Goal: Task Accomplishment & Management: Manage account settings

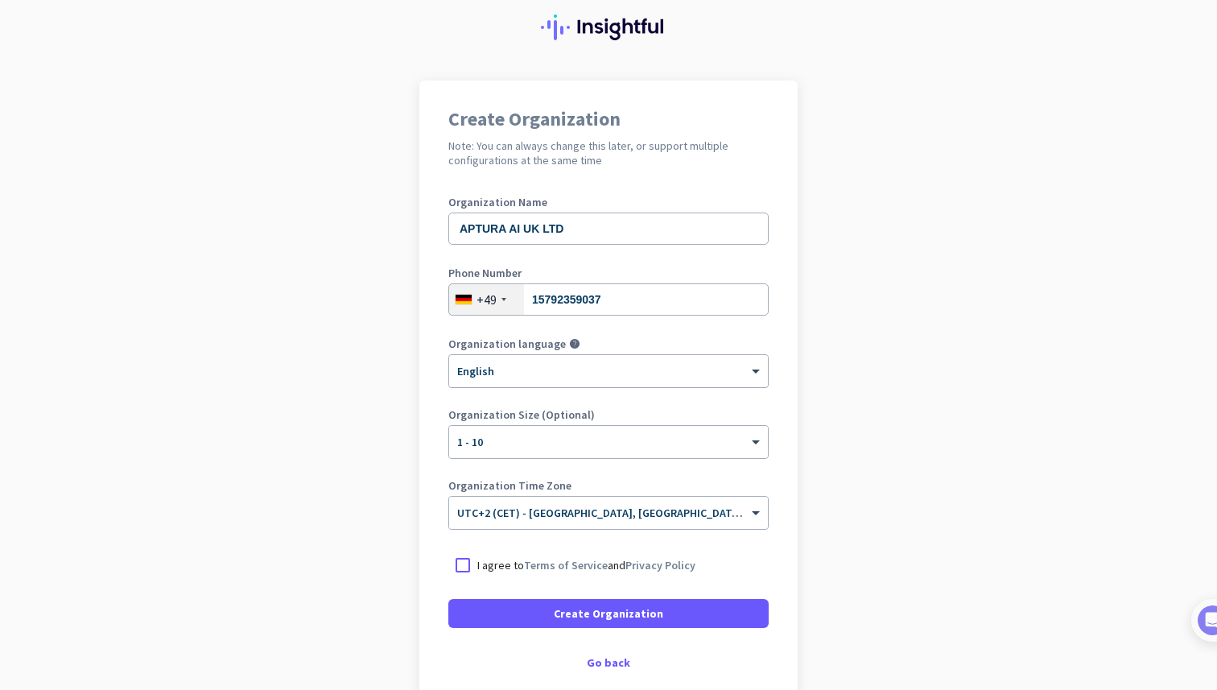
scroll to position [138, 0]
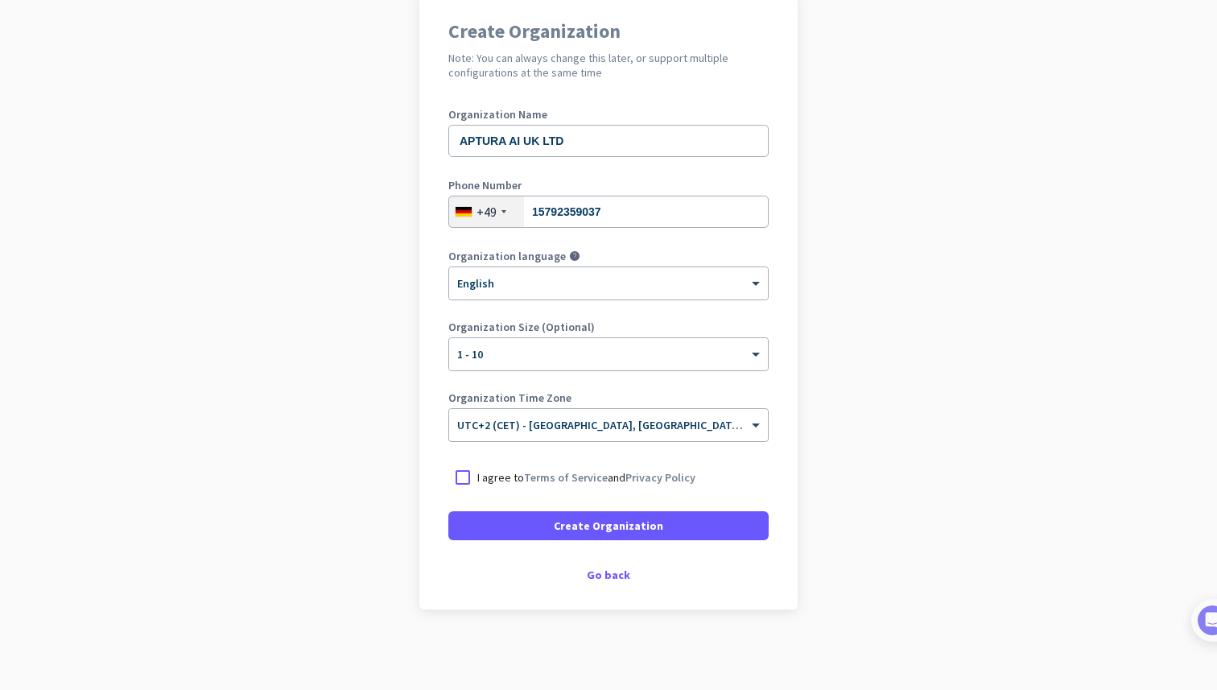
click at [487, 421] on input "text" at bounding box center [592, 420] width 270 height 12
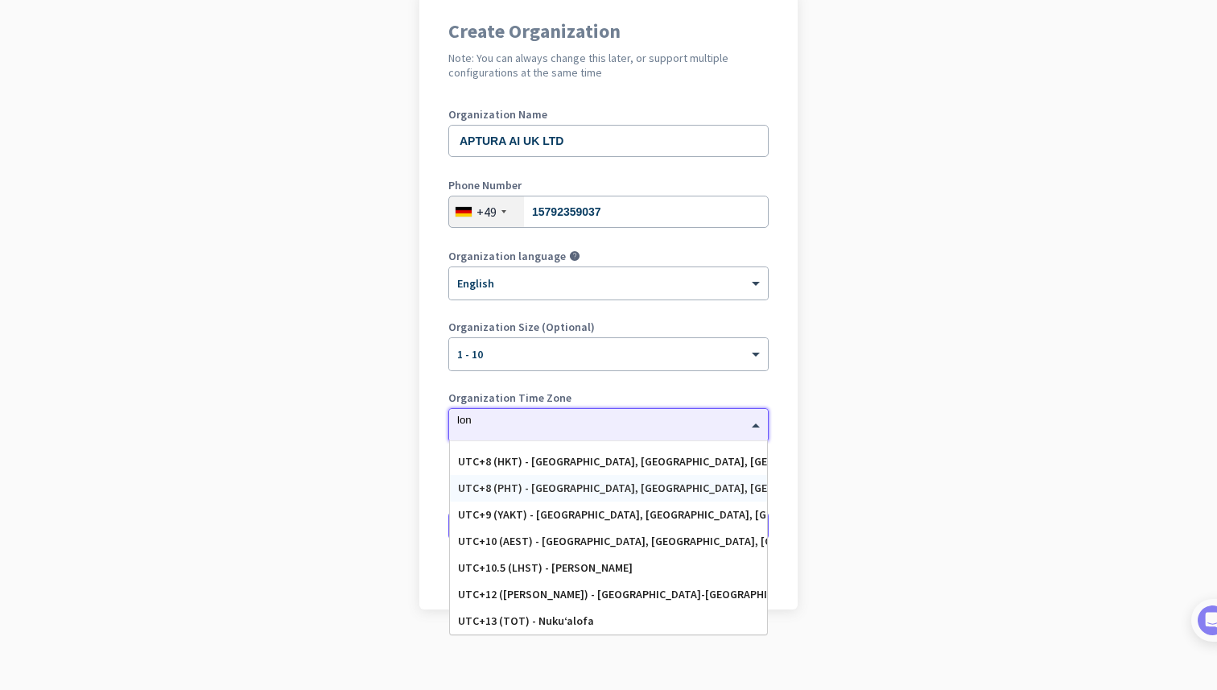
scroll to position [0, 0]
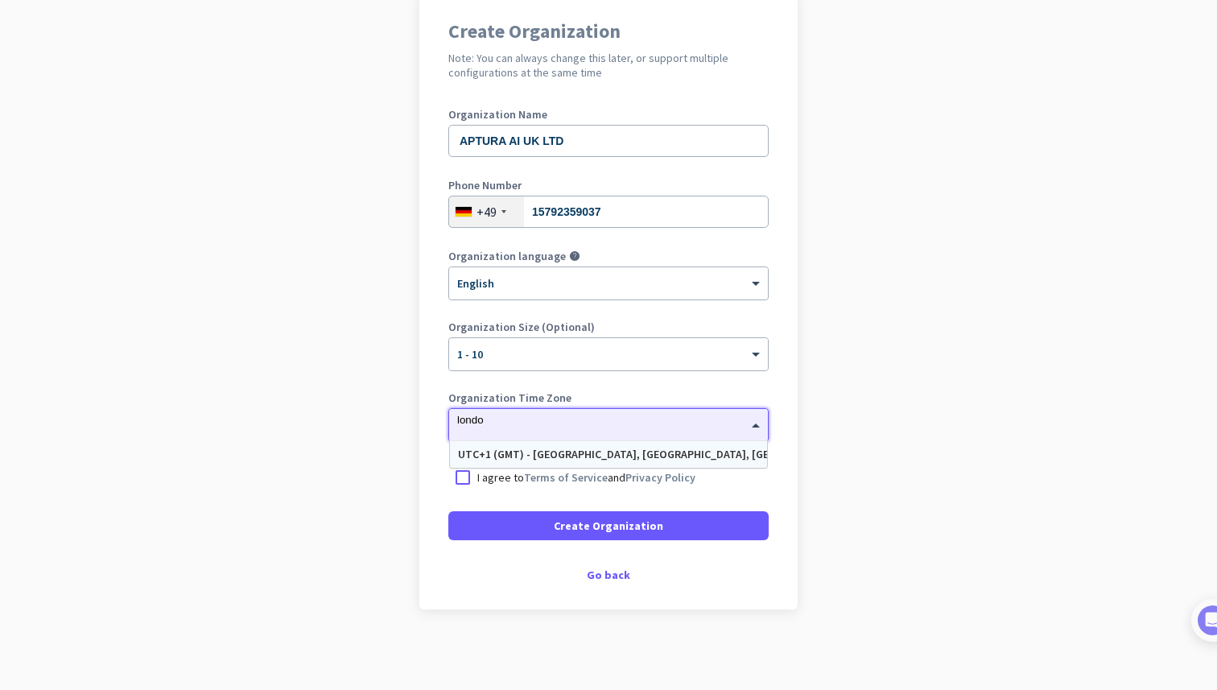
type input "[GEOGRAPHIC_DATA]"
click at [554, 448] on div "UTC+1 (GMT) - [GEOGRAPHIC_DATA], [GEOGRAPHIC_DATA], [GEOGRAPHIC_DATA], [GEOGRAP…" at bounding box center [608, 454] width 301 height 14
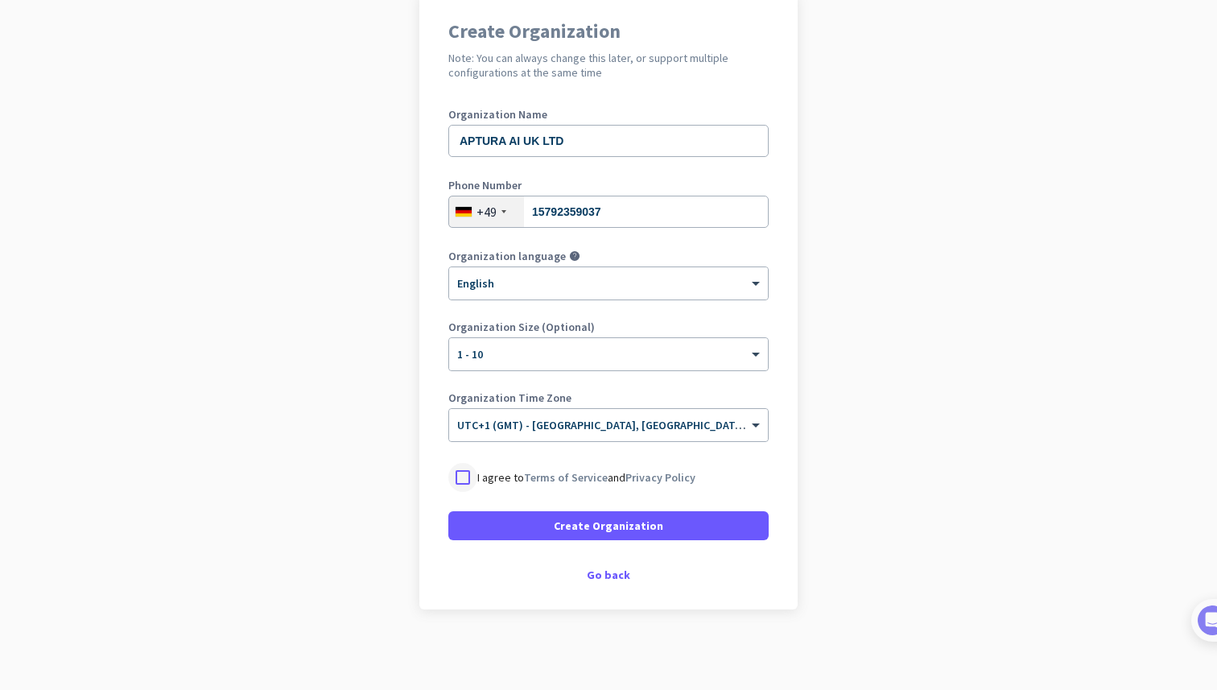
click at [458, 480] on div at bounding box center [462, 477] width 29 height 29
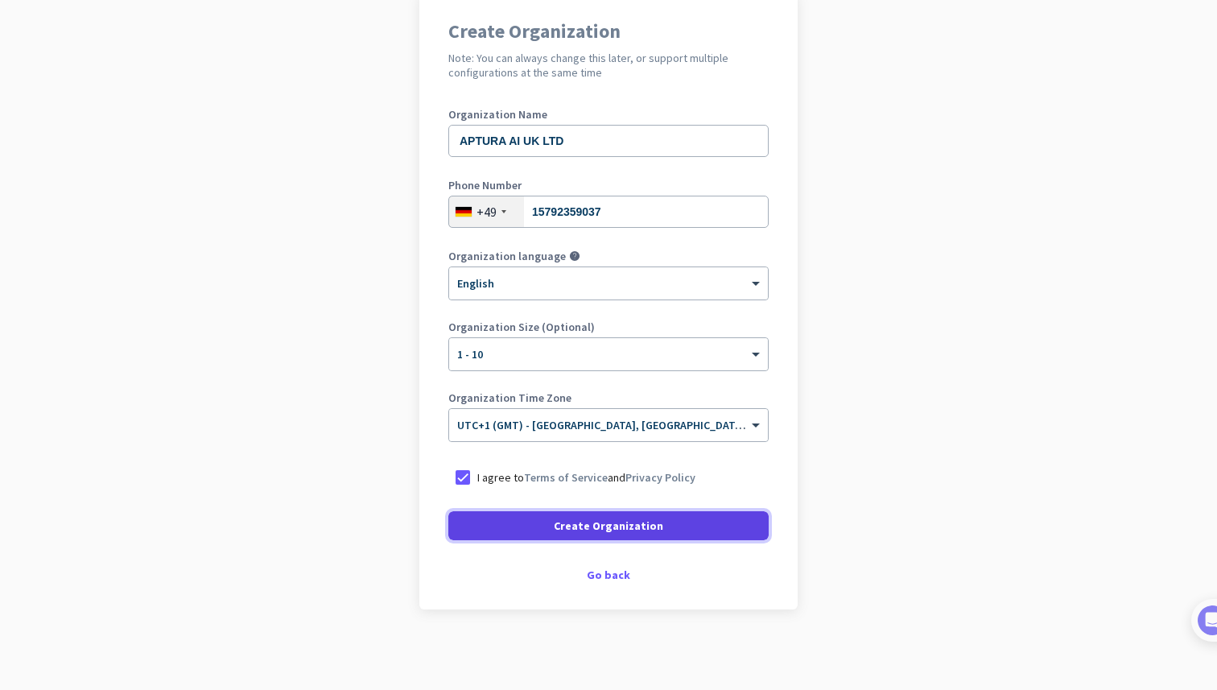
click at [513, 528] on span at bounding box center [608, 525] width 320 height 39
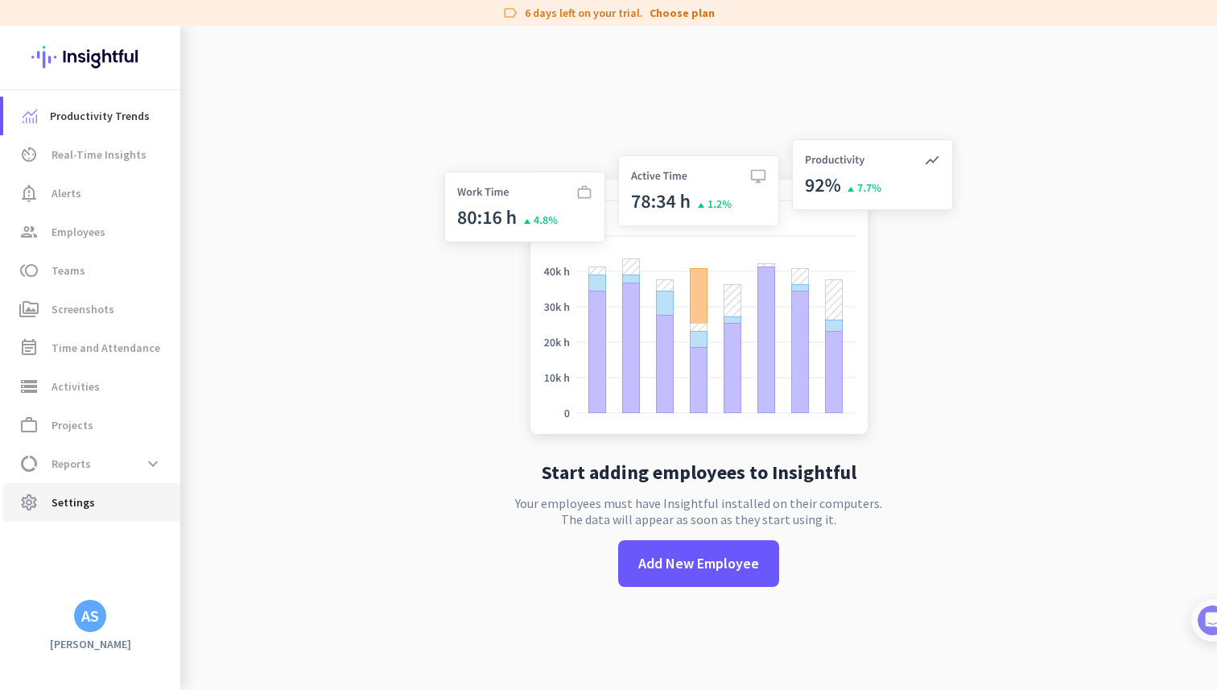
click at [85, 516] on link "settings Settings" at bounding box center [91, 502] width 177 height 39
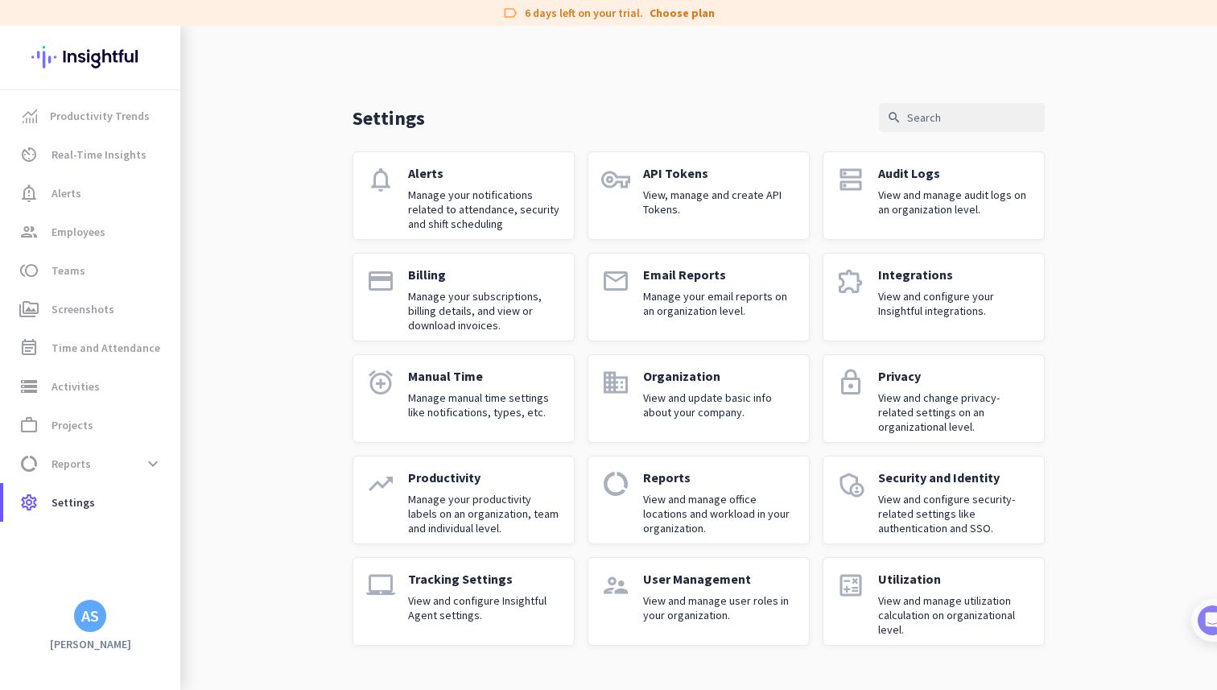
click at [692, 607] on p "View and manage user roles in your organization." at bounding box center [719, 607] width 153 height 29
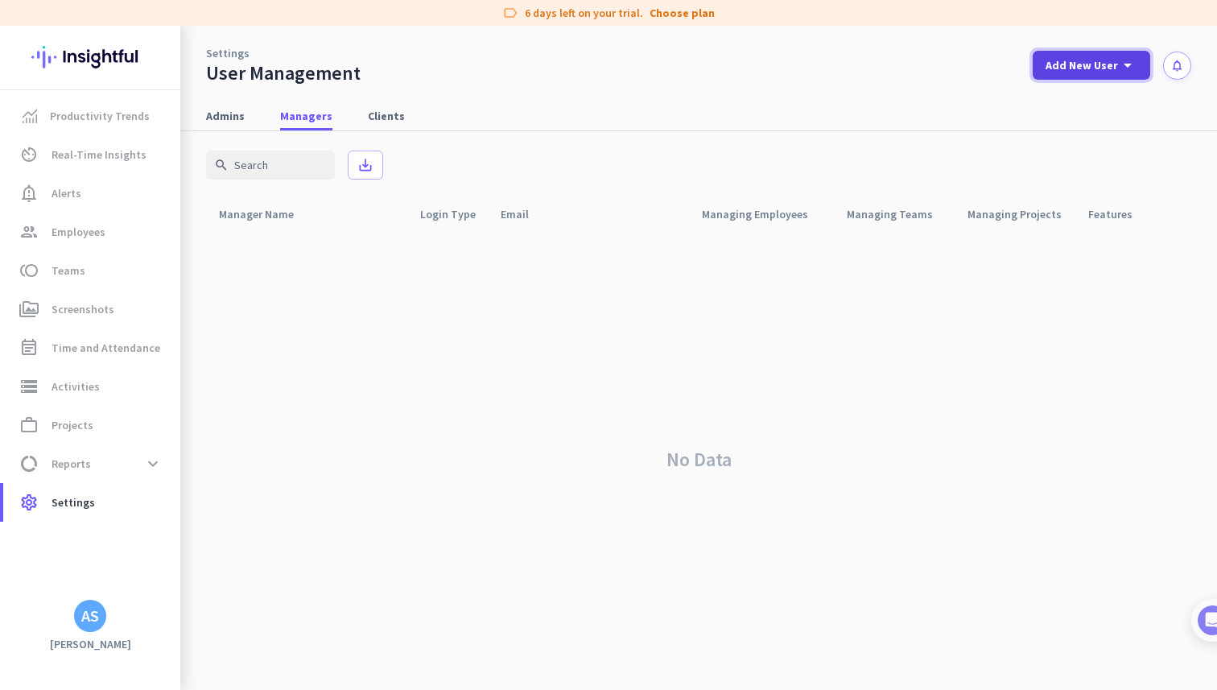
click at [1103, 70] on span "Add New User" at bounding box center [1081, 65] width 72 height 16
click at [1090, 83] on div "add Admin add Manager add Client" at bounding box center [1084, 139] width 97 height 119
click at [1098, 68] on span "Add New User" at bounding box center [1081, 65] width 72 height 16
click at [1082, 97] on div "Admin" at bounding box center [1090, 101] width 36 height 16
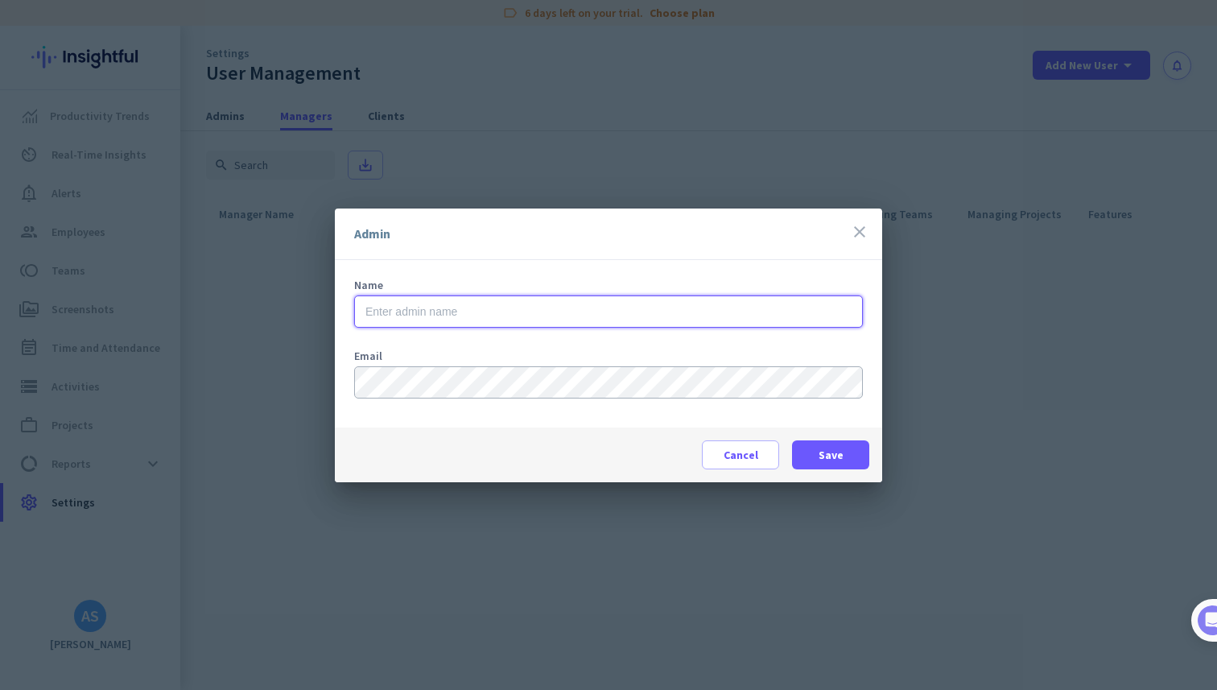
click at [640, 311] on input "text" at bounding box center [608, 311] width 509 height 32
click at [451, 311] on input "[PERSON_NAME]" at bounding box center [608, 311] width 509 height 32
type input "[PERSON_NAME]"
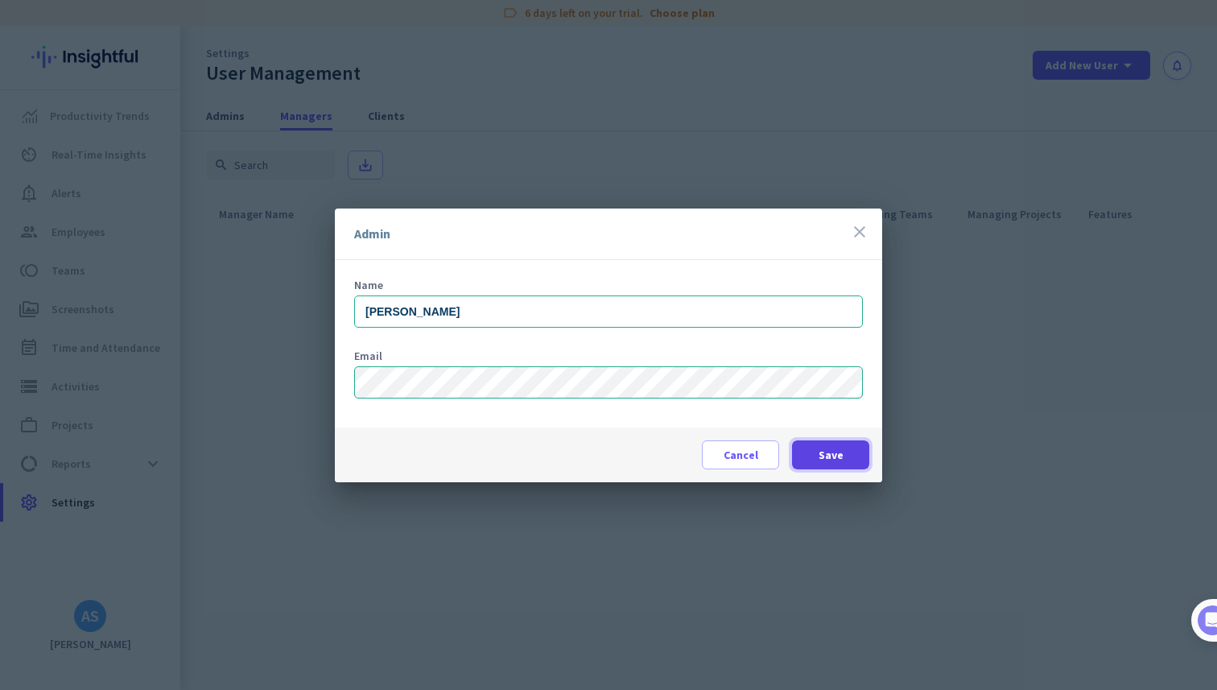
click at [833, 455] on span "Save" at bounding box center [830, 455] width 25 height 16
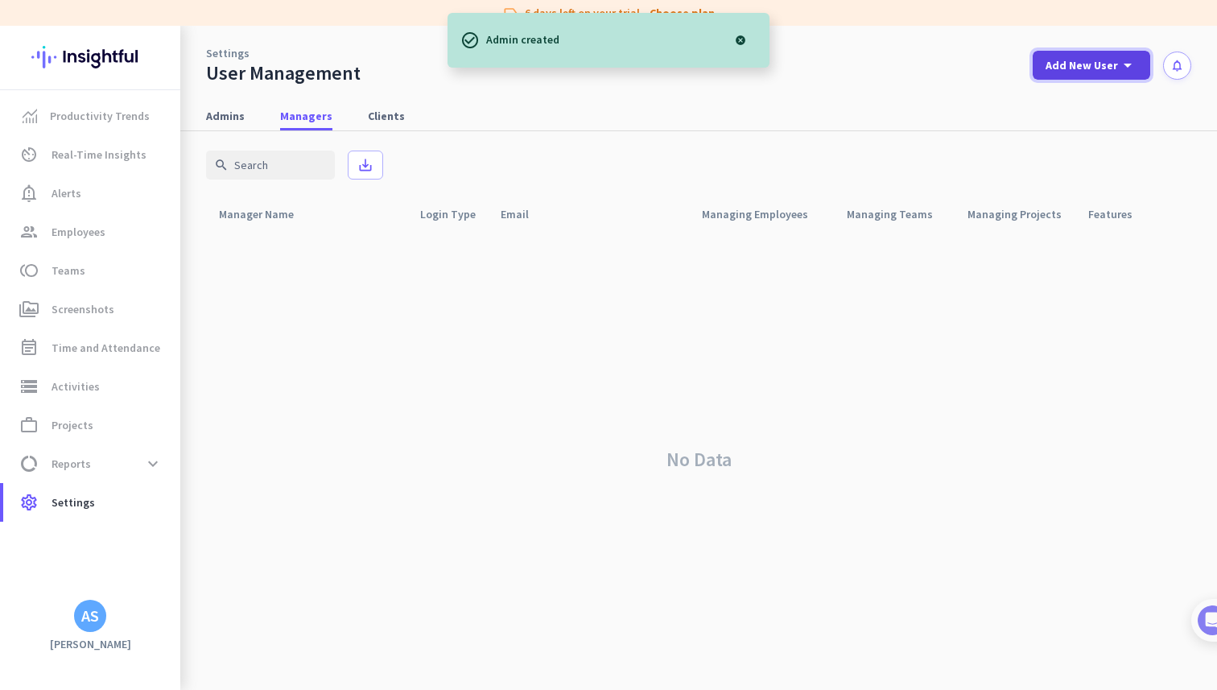
click at [1088, 68] on span "Add New User" at bounding box center [1081, 65] width 72 height 16
click at [1081, 102] on div "Admin" at bounding box center [1090, 101] width 36 height 16
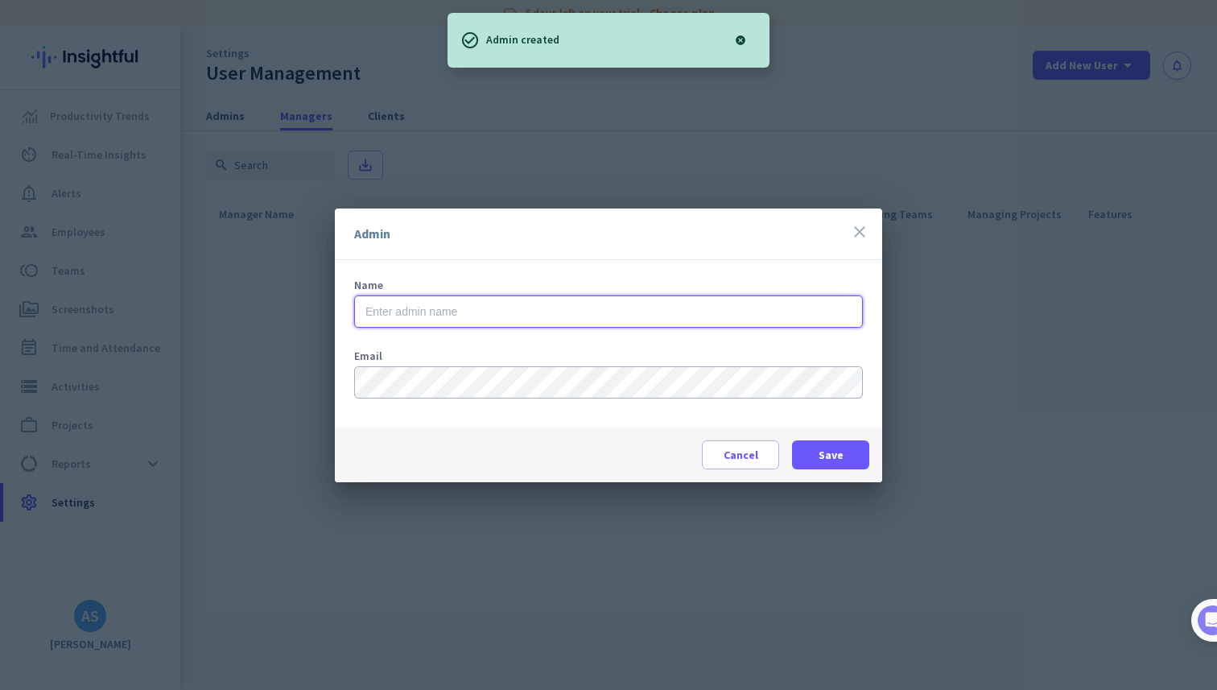
click at [625, 323] on input "text" at bounding box center [608, 311] width 509 height 32
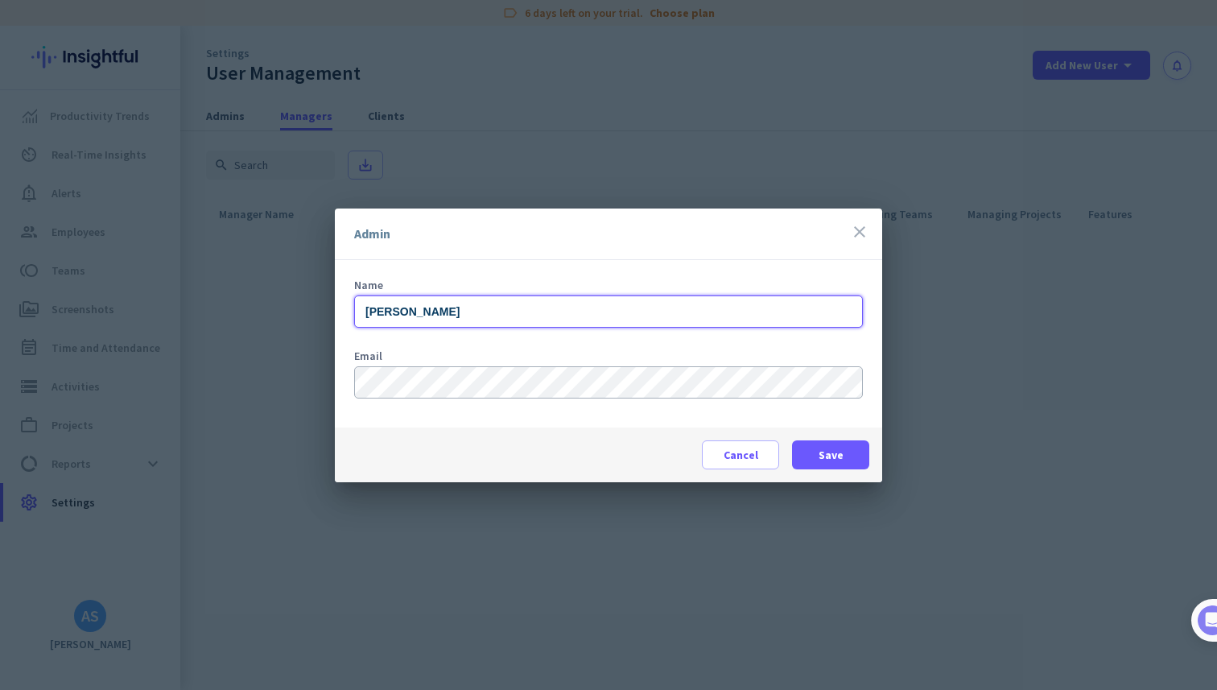
type input "[PERSON_NAME]"
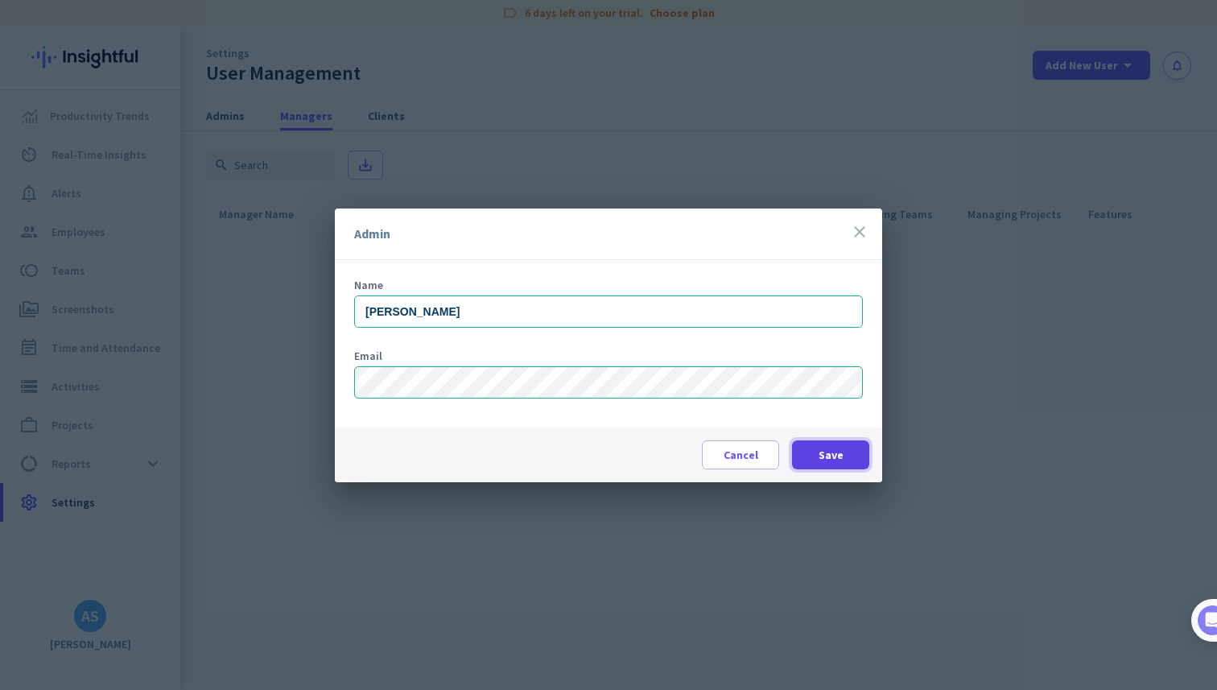
click at [807, 452] on span at bounding box center [830, 454] width 77 height 39
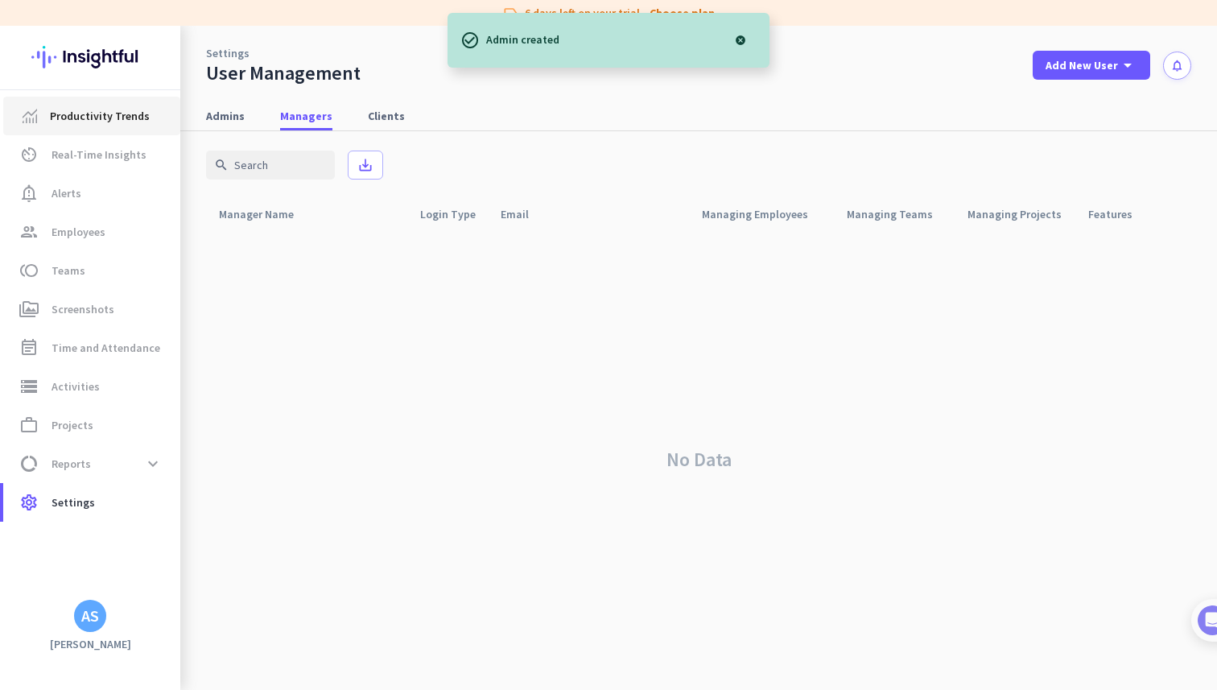
click at [72, 106] on span "Productivity Trends" at bounding box center [100, 115] width 100 height 19
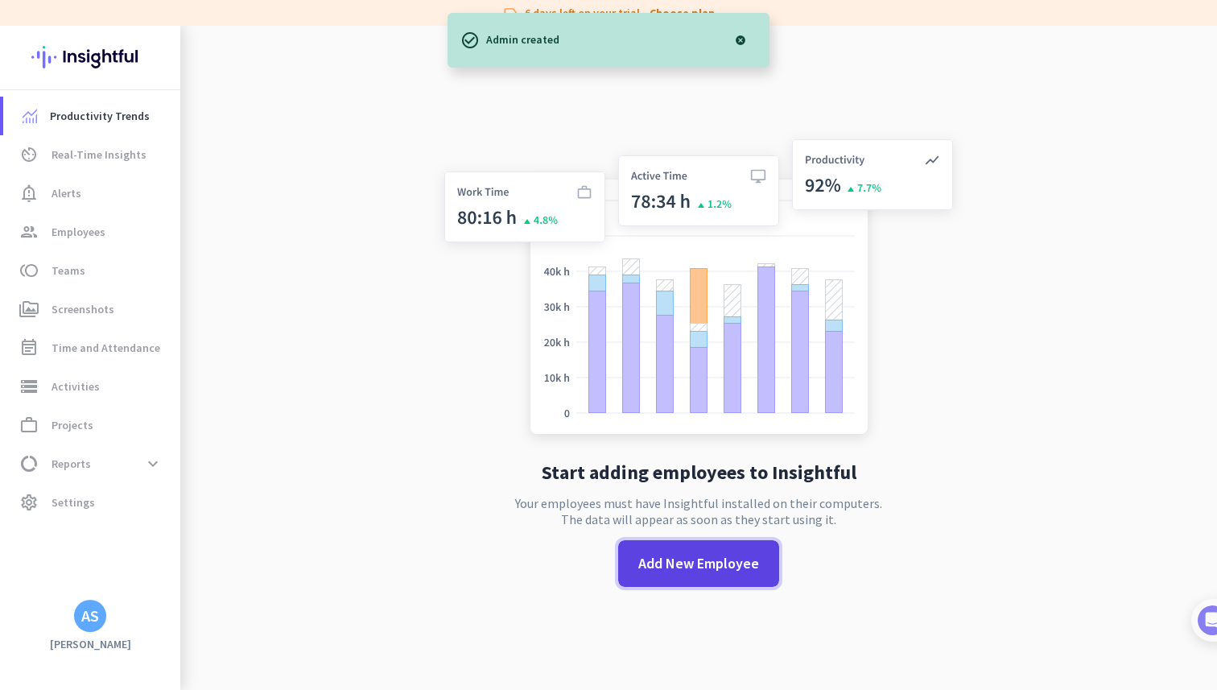
click at [694, 571] on span "Add New Employee" at bounding box center [698, 563] width 121 height 21
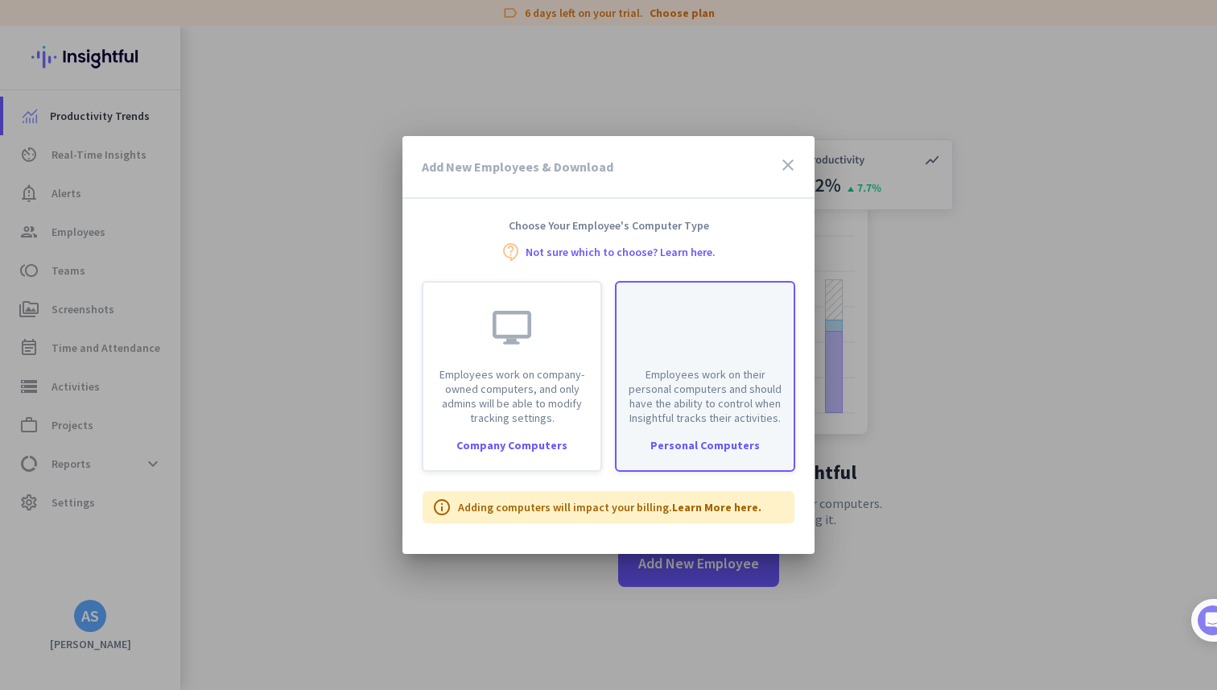
click at [715, 370] on p "Employees work on their personal computers and should have the ability to contr…" at bounding box center [705, 396] width 158 height 58
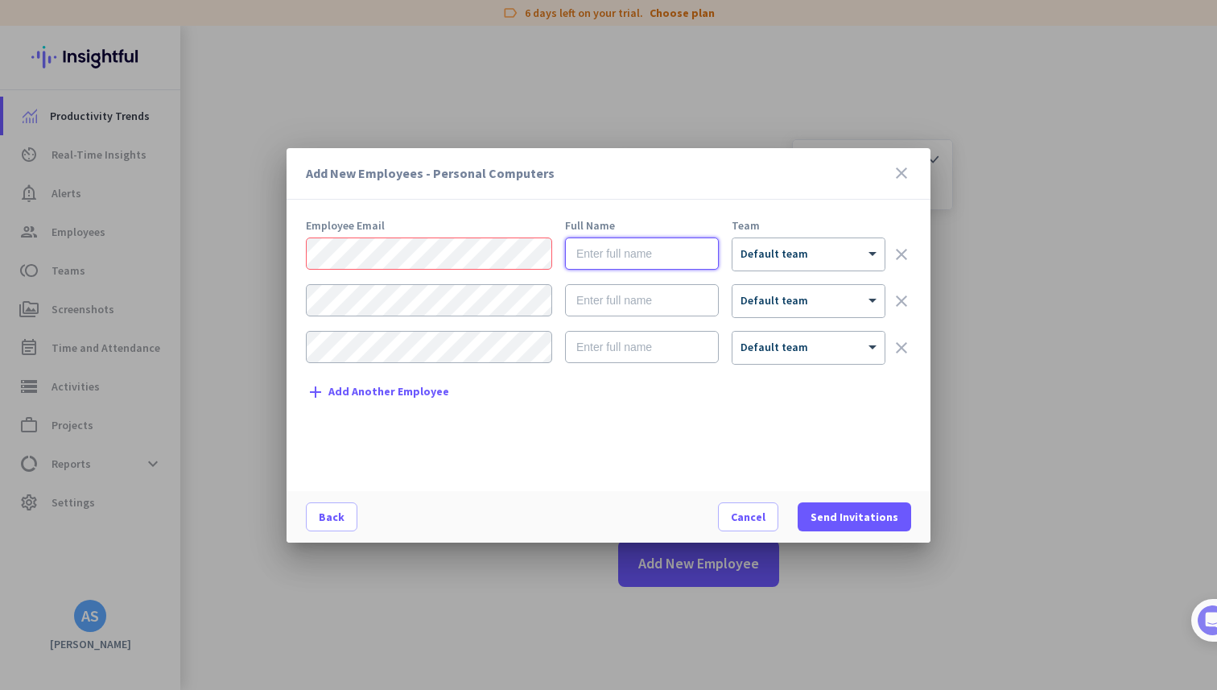
click at [623, 248] on input "text" at bounding box center [642, 253] width 154 height 32
paste input "Amro"
paste input "[PERSON_NAME]"
type input "[PERSON_NAME]"
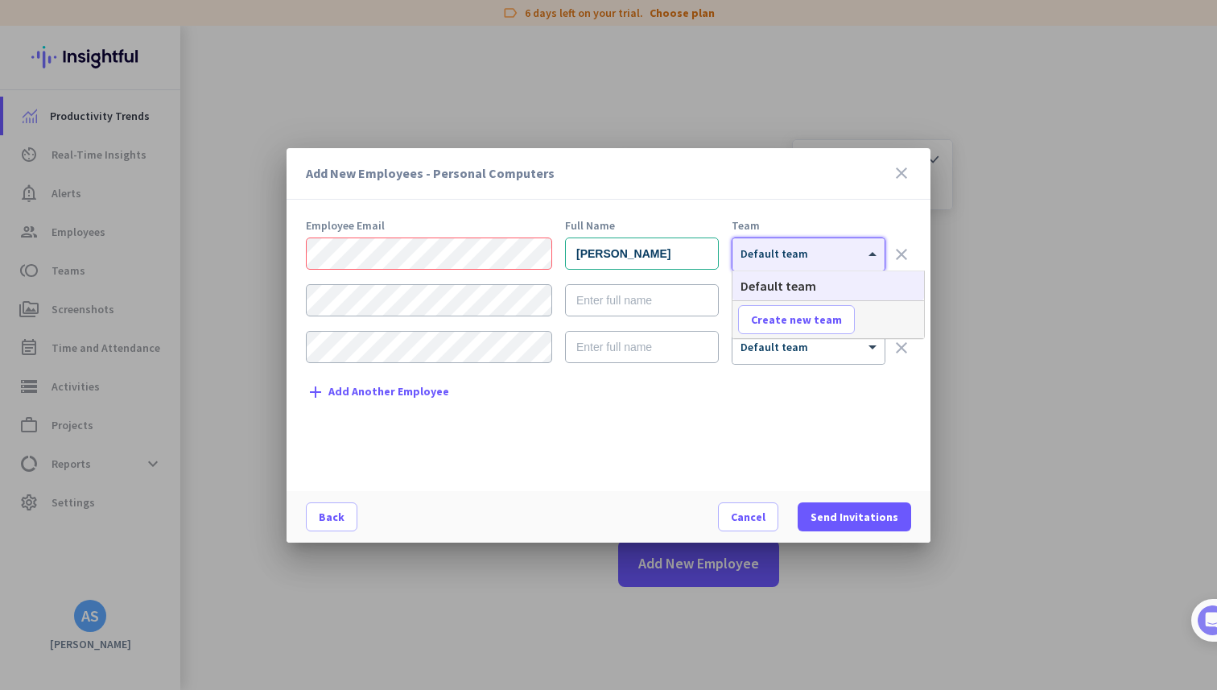
click at [783, 243] on div at bounding box center [808, 249] width 152 height 14
click at [797, 218] on div "Add New Employees - Personal Computers close Employee Email Full Name Team [PER…" at bounding box center [608, 345] width 644 height 394
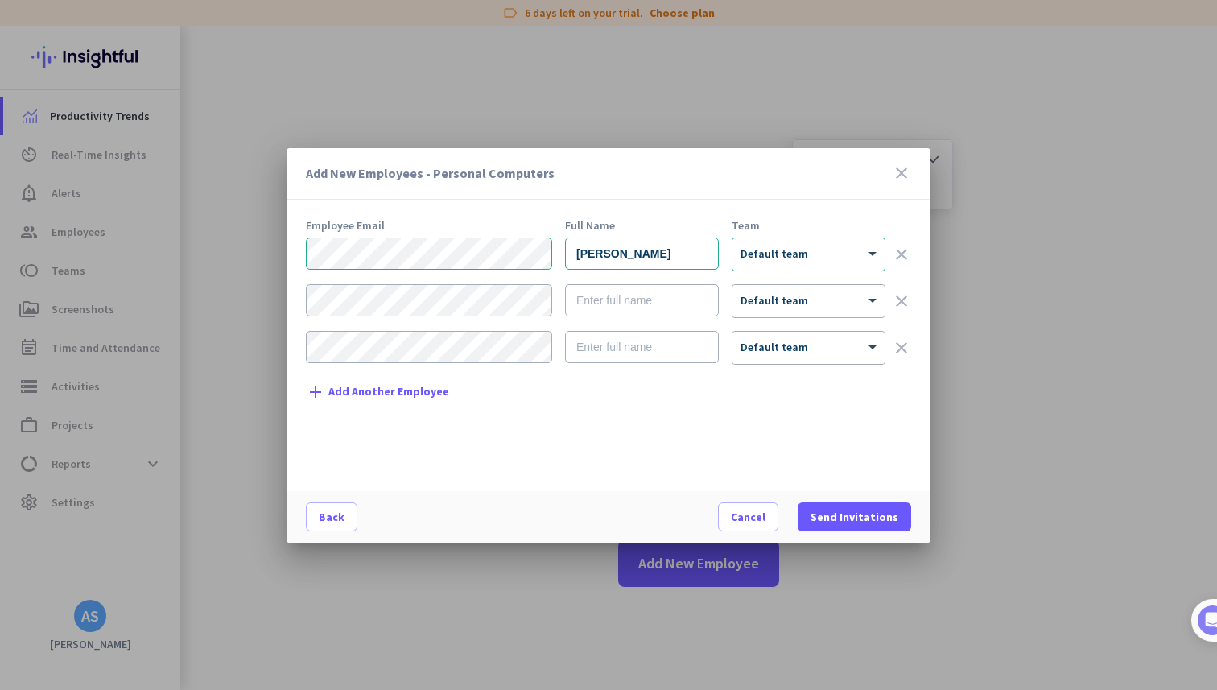
click at [823, 246] on div at bounding box center [808, 249] width 152 height 14
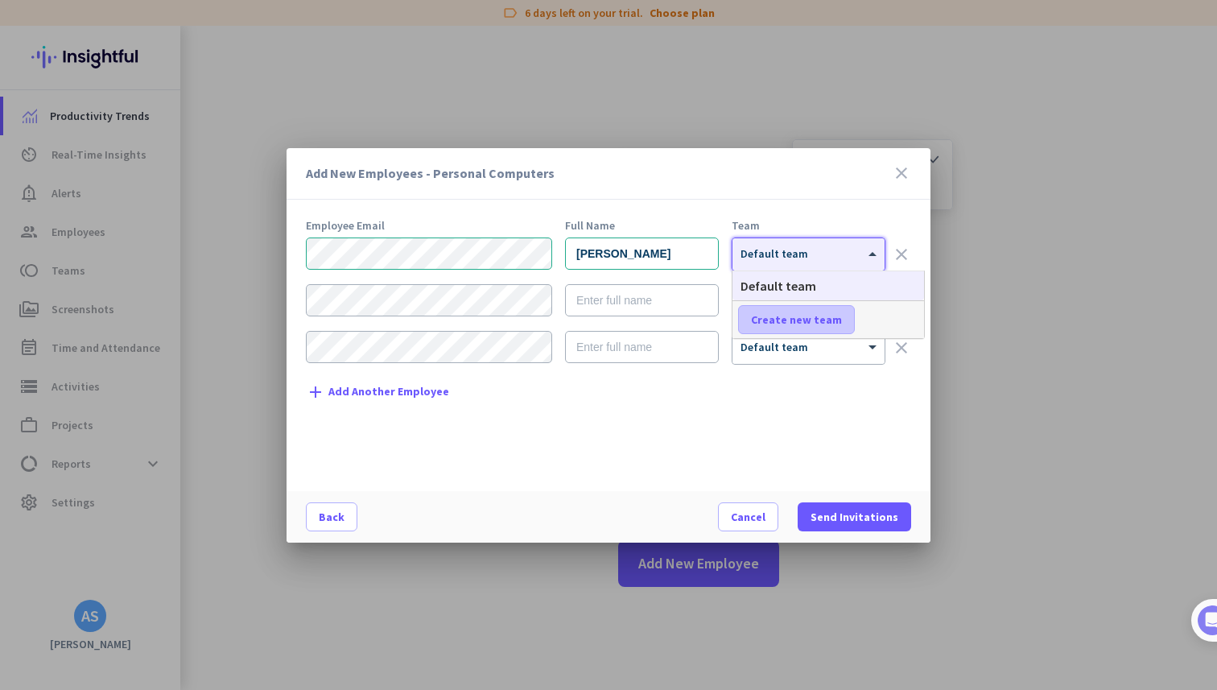
click at [812, 319] on span "Create new team" at bounding box center [796, 319] width 91 height 16
click at [789, 317] on input "text" at bounding box center [797, 319] width 119 height 29
type input "Customer Support"
click at [898, 315] on span "Save" at bounding box center [892, 319] width 25 height 14
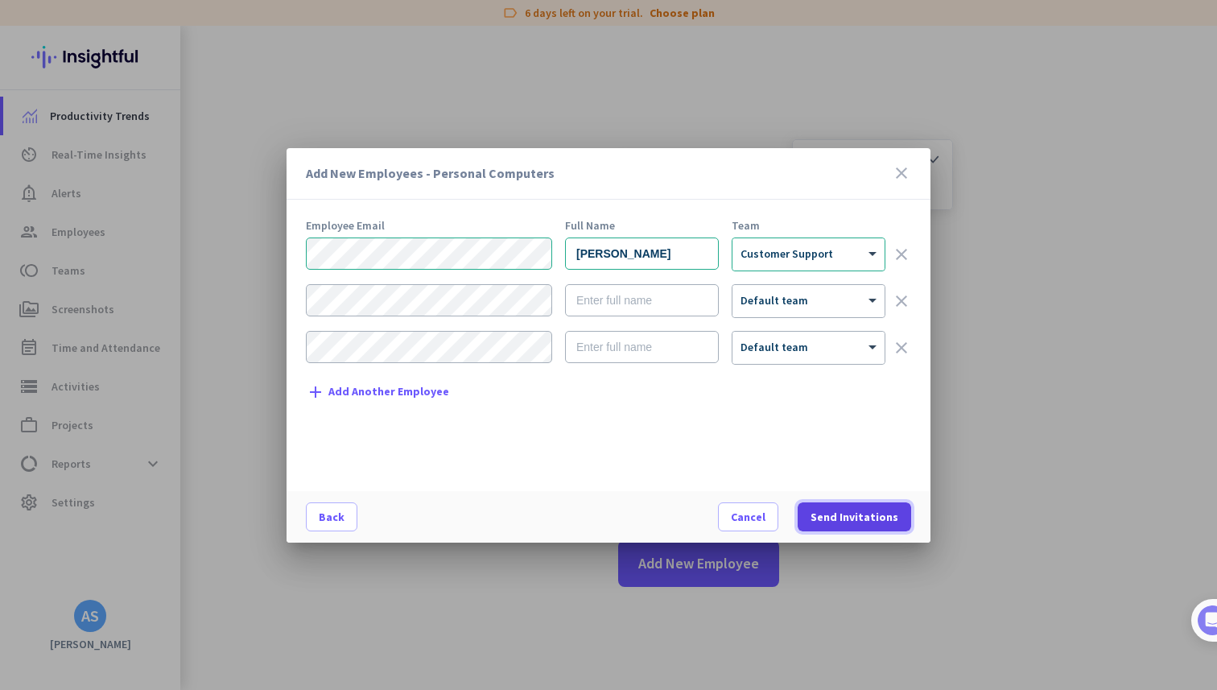
click at [834, 517] on span "Send Invitations" at bounding box center [854, 517] width 88 height 16
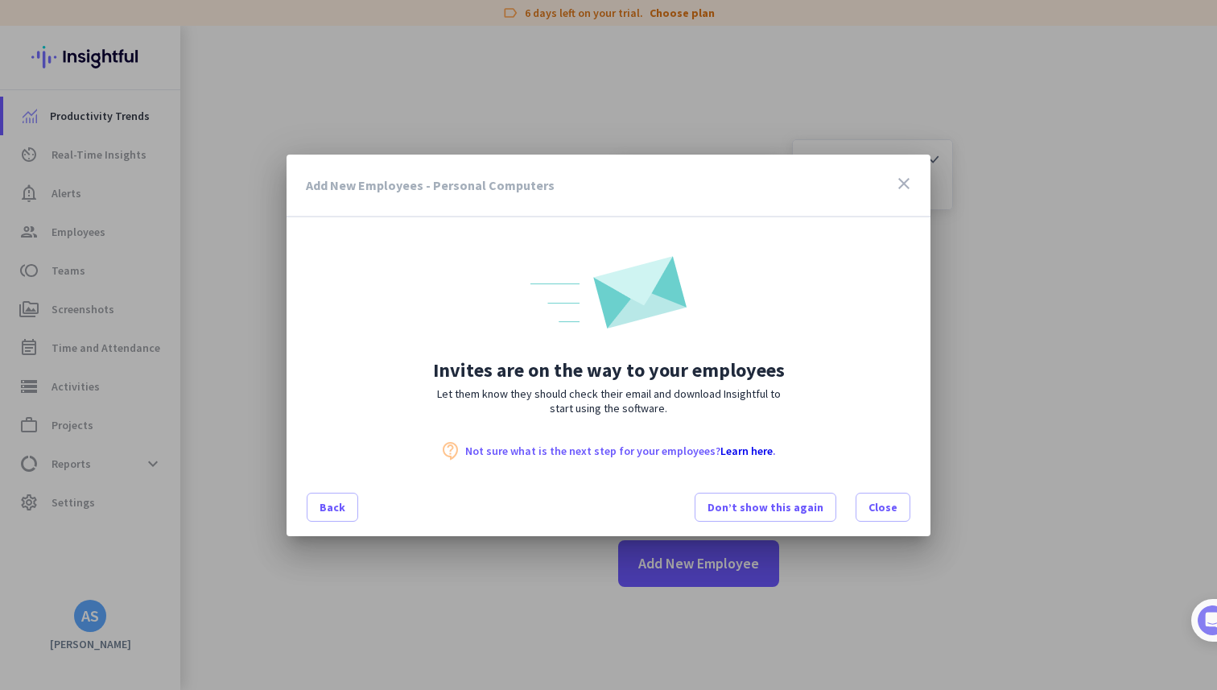
click at [740, 446] on link "Learn here" at bounding box center [746, 450] width 52 height 14
click at [885, 517] on span at bounding box center [882, 507] width 53 height 39
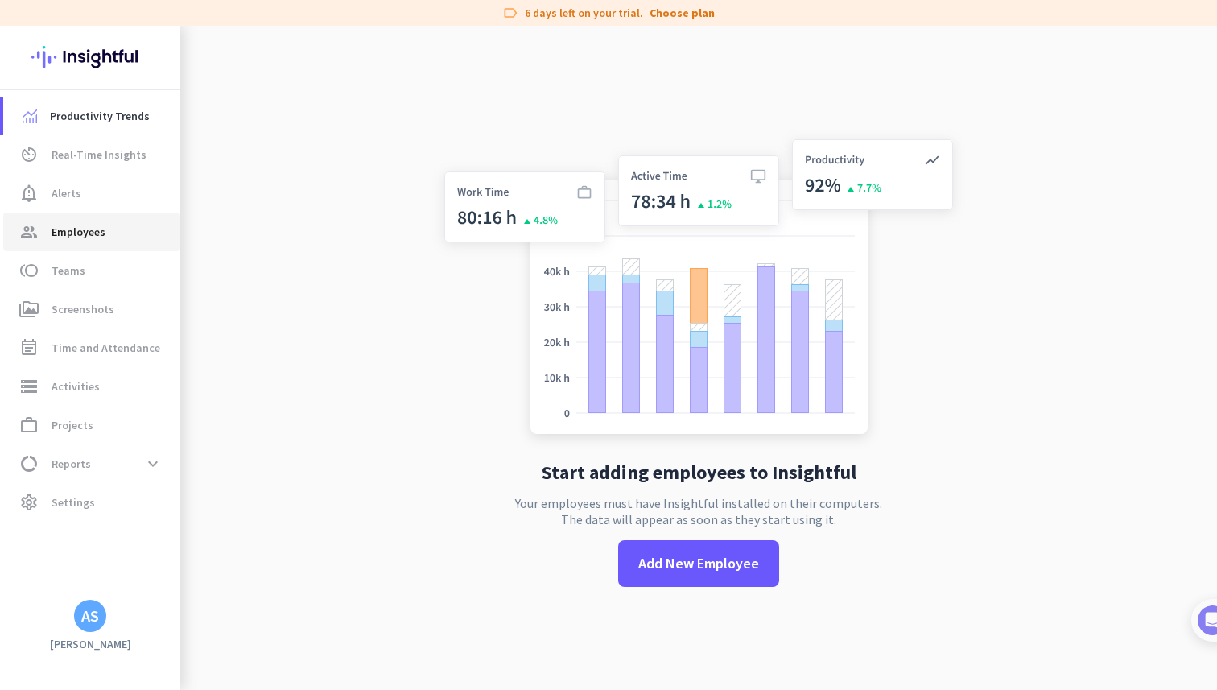
click at [89, 241] on span "Employees" at bounding box center [79, 231] width 54 height 19
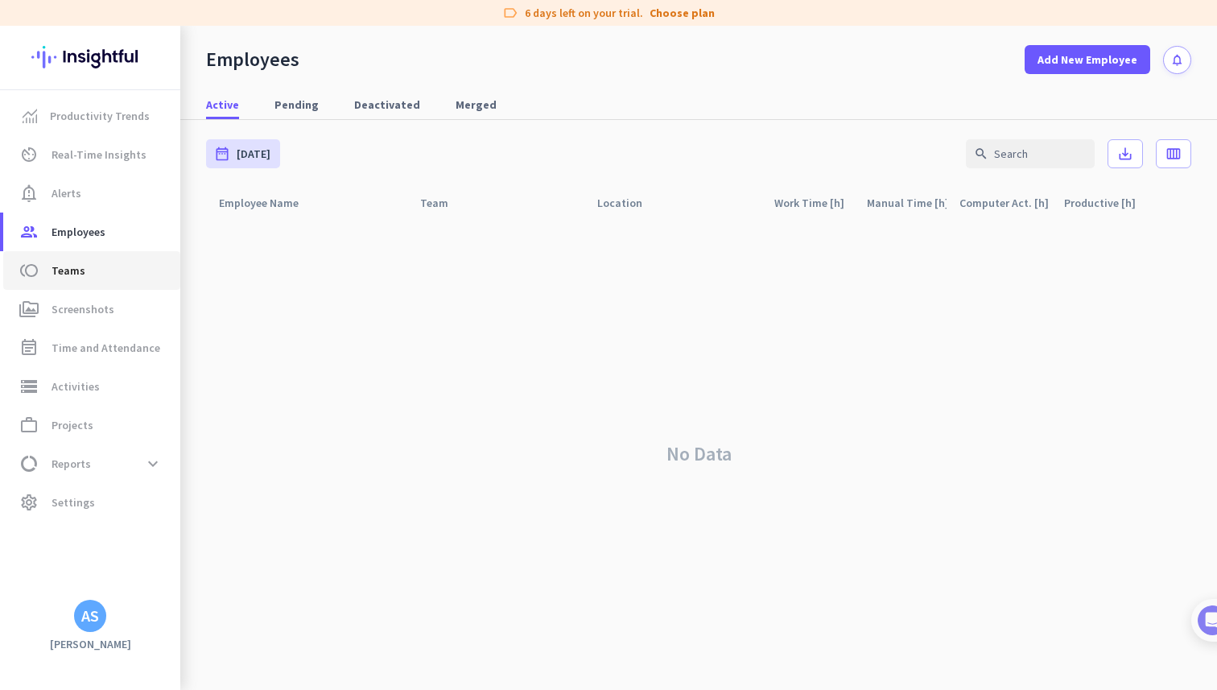
click at [93, 267] on span "toll Teams" at bounding box center [91, 270] width 151 height 19
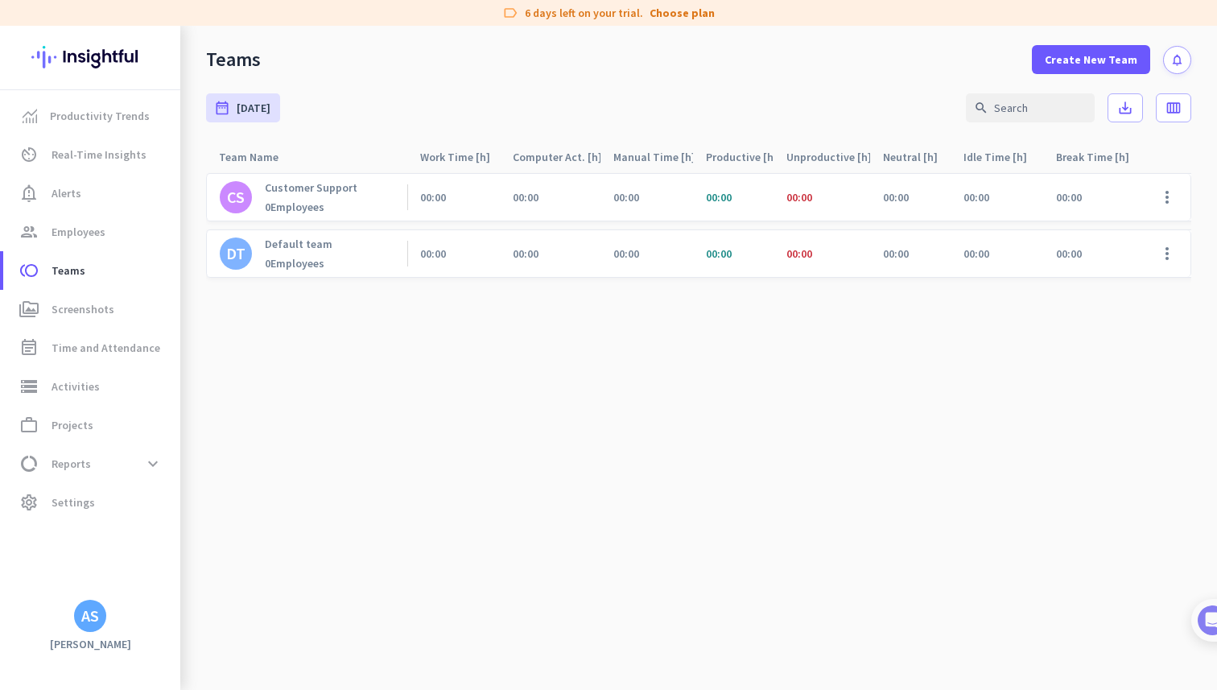
click at [304, 188] on p "Customer Support" at bounding box center [311, 187] width 93 height 14
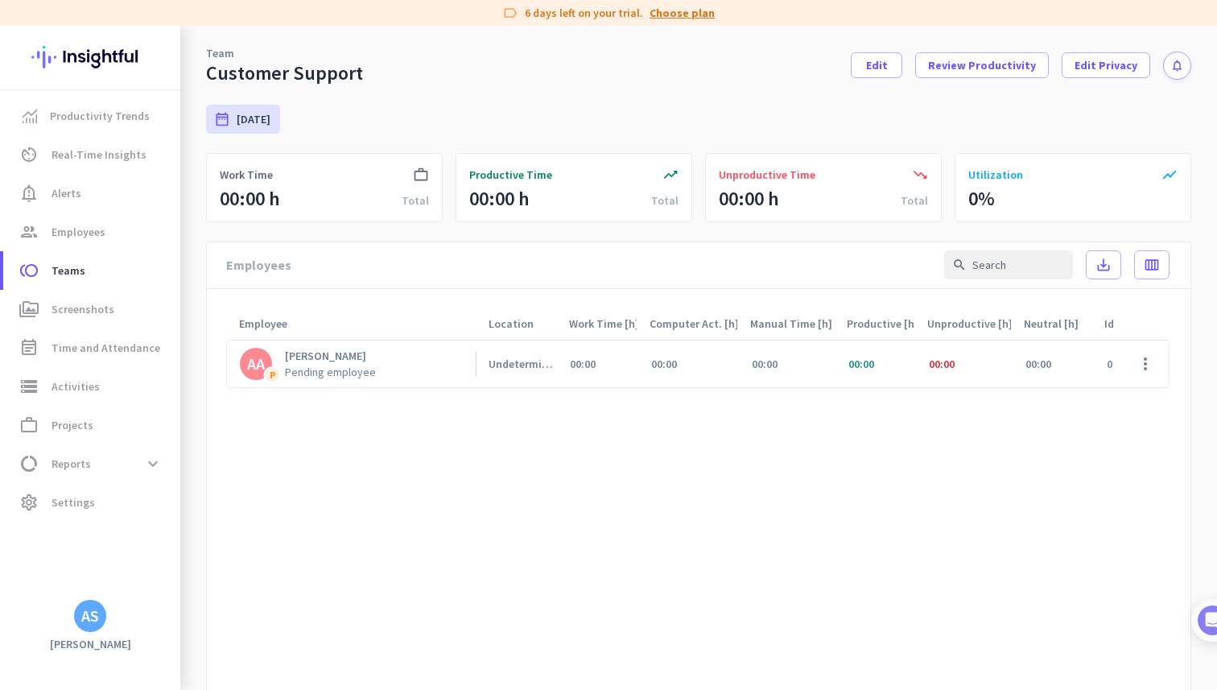
click at [675, 7] on link "Choose plan" at bounding box center [681, 13] width 65 height 16
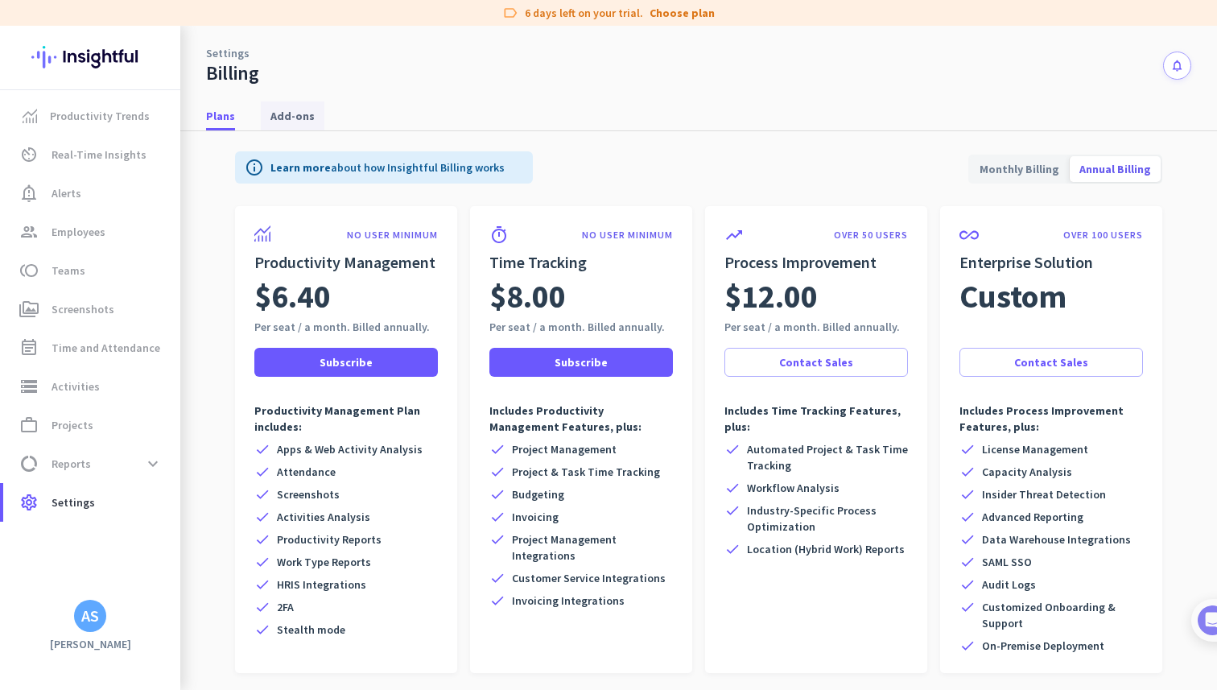
click at [292, 111] on span "Add-ons" at bounding box center [292, 116] width 44 height 16
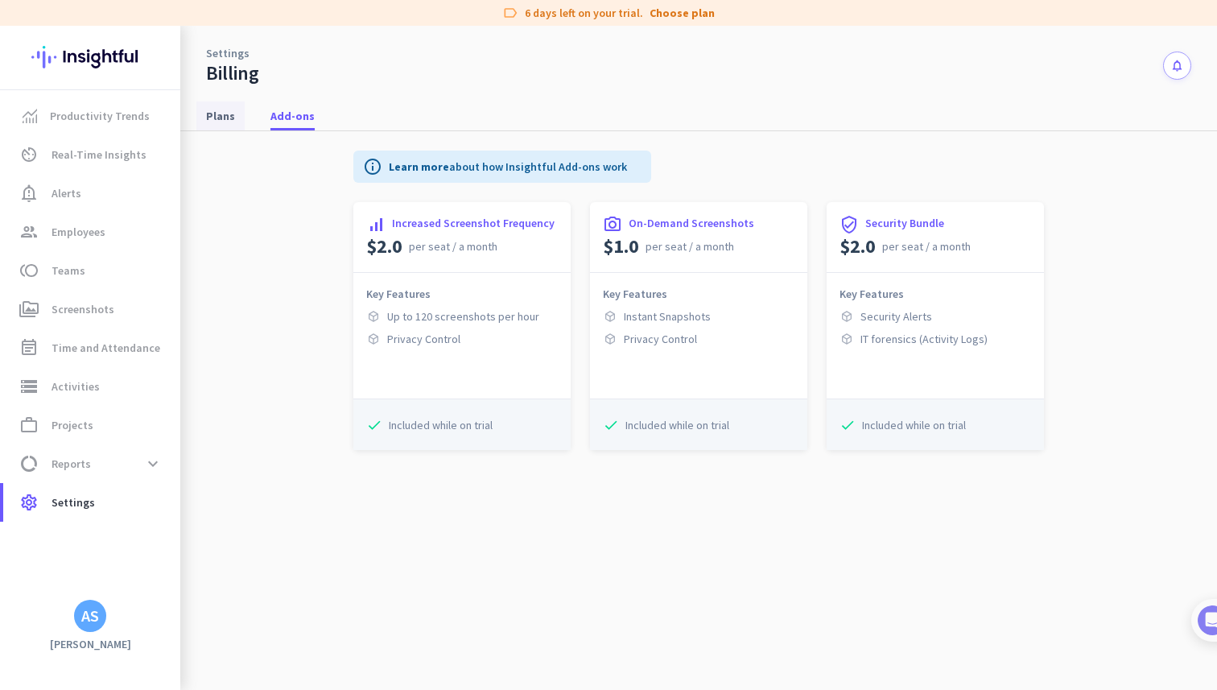
click at [216, 120] on span "Plans" at bounding box center [220, 116] width 29 height 16
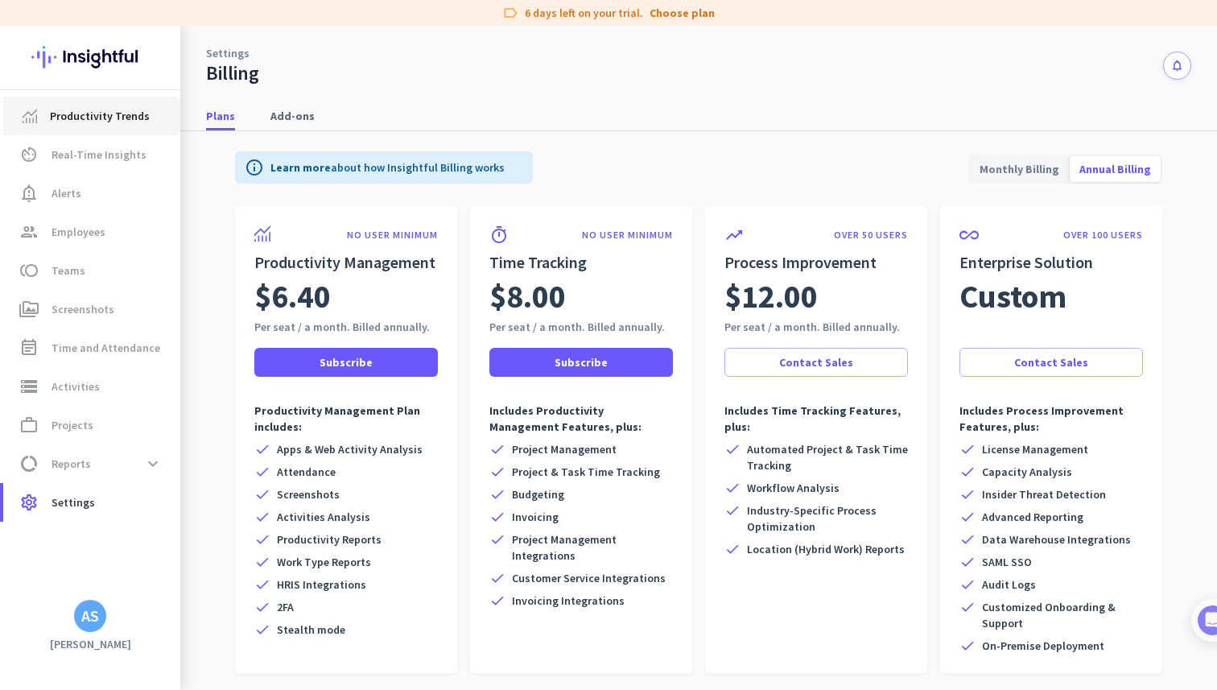
click at [93, 108] on span "Productivity Trends" at bounding box center [100, 115] width 100 height 19
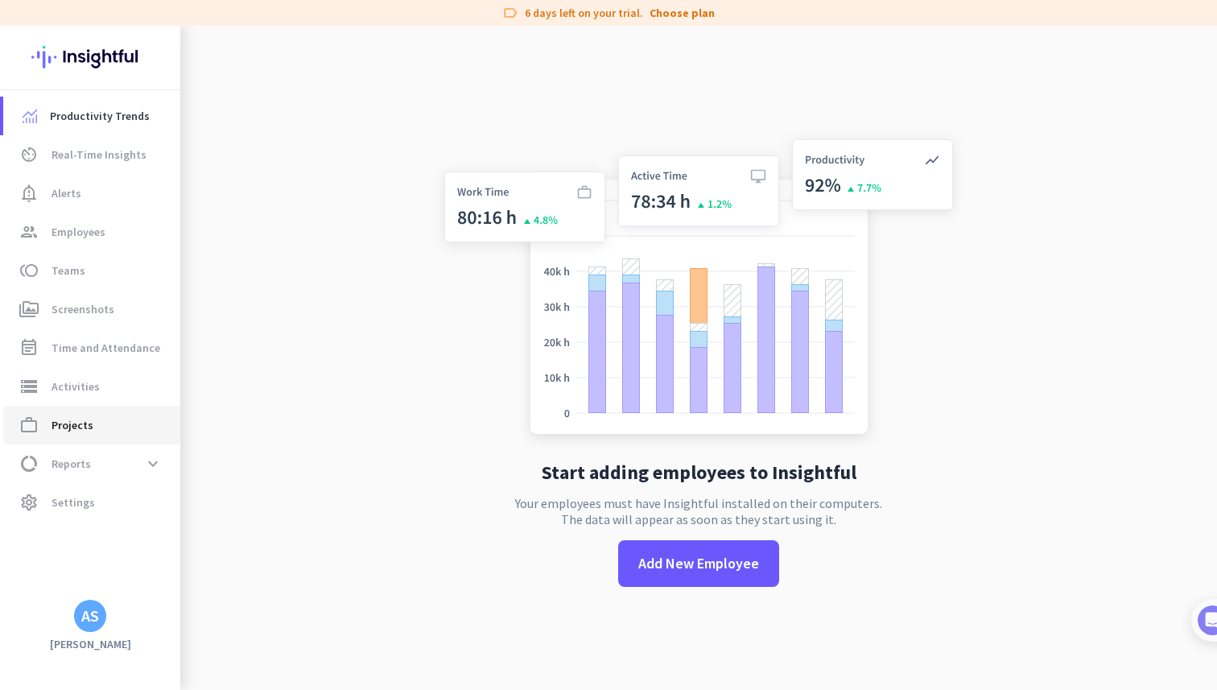
click at [98, 418] on span "work_outline Projects" at bounding box center [91, 424] width 151 height 19
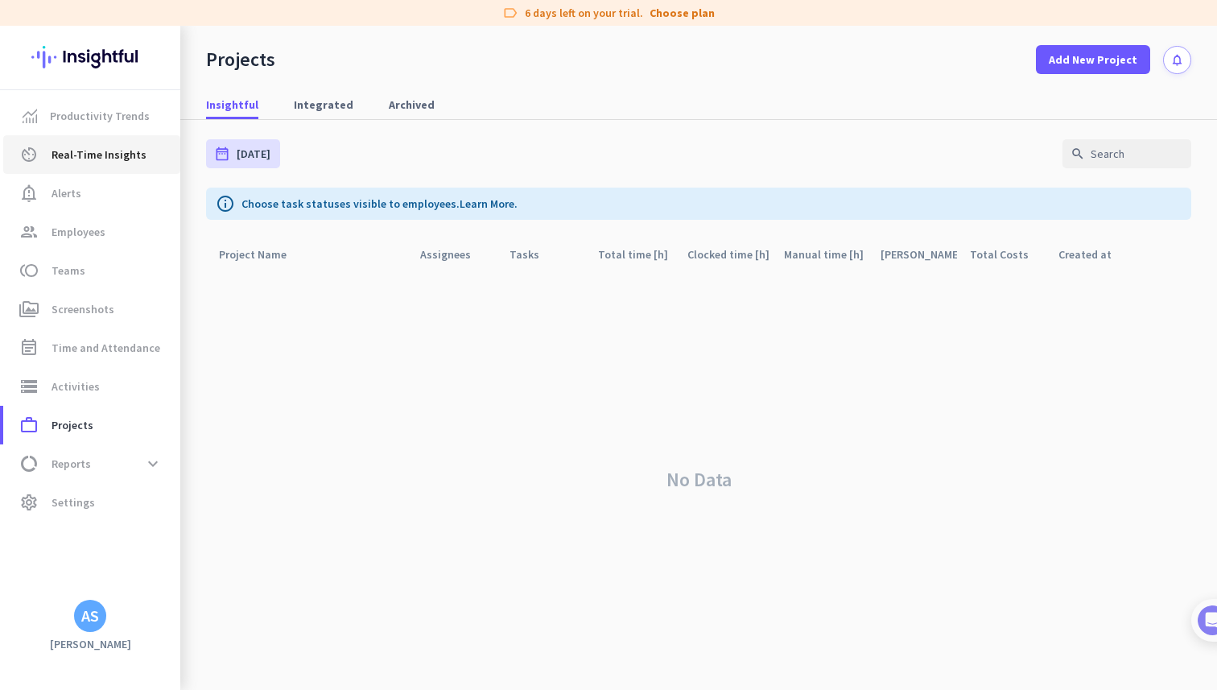
click at [114, 146] on span "Real-Time Insights" at bounding box center [99, 154] width 95 height 19
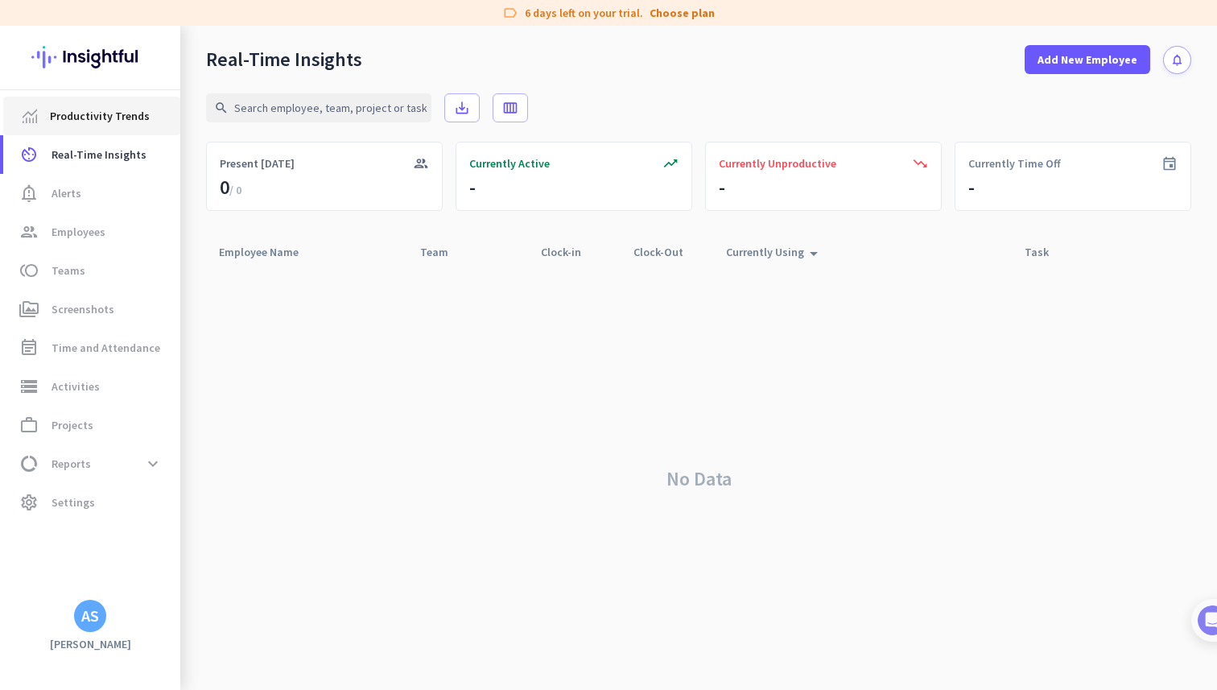
click at [108, 123] on span "Productivity Trends" at bounding box center [100, 115] width 100 height 19
